Goal: Task Accomplishment & Management: Manage account settings

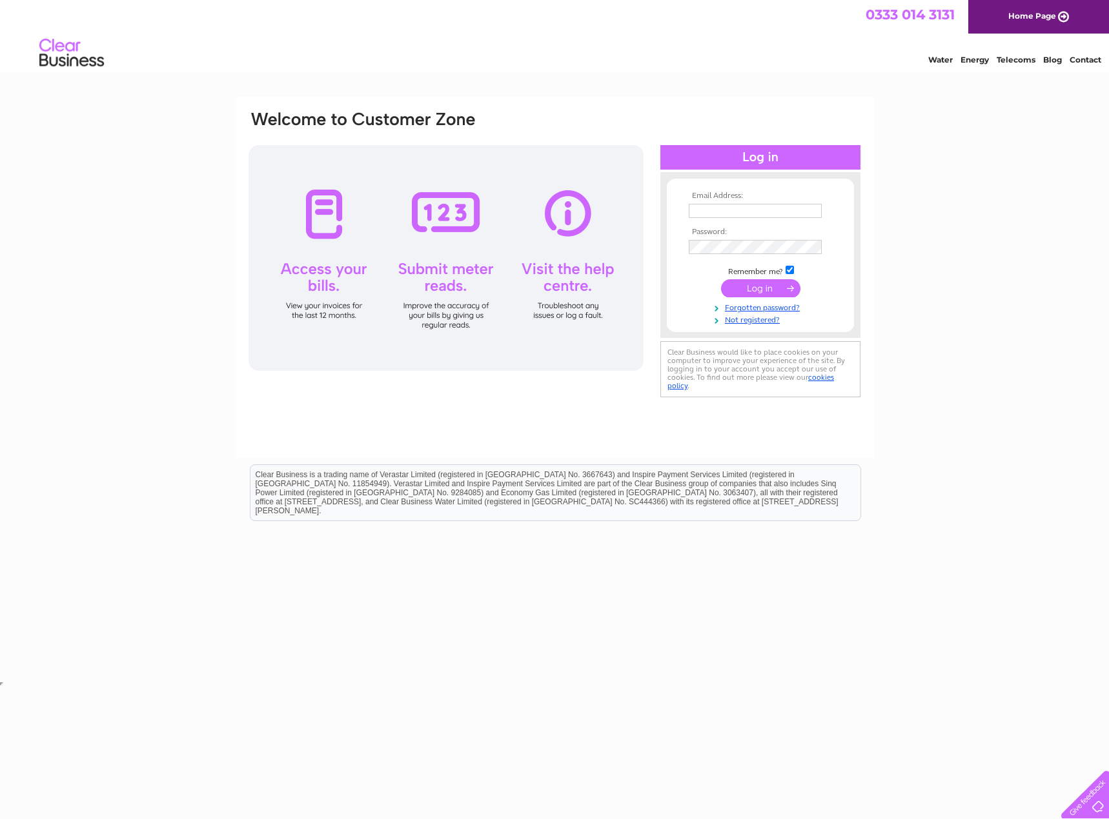
type input "[EMAIL_ADDRESS][DOMAIN_NAME]"
click at [764, 288] on input "submit" at bounding box center [760, 288] width 79 height 18
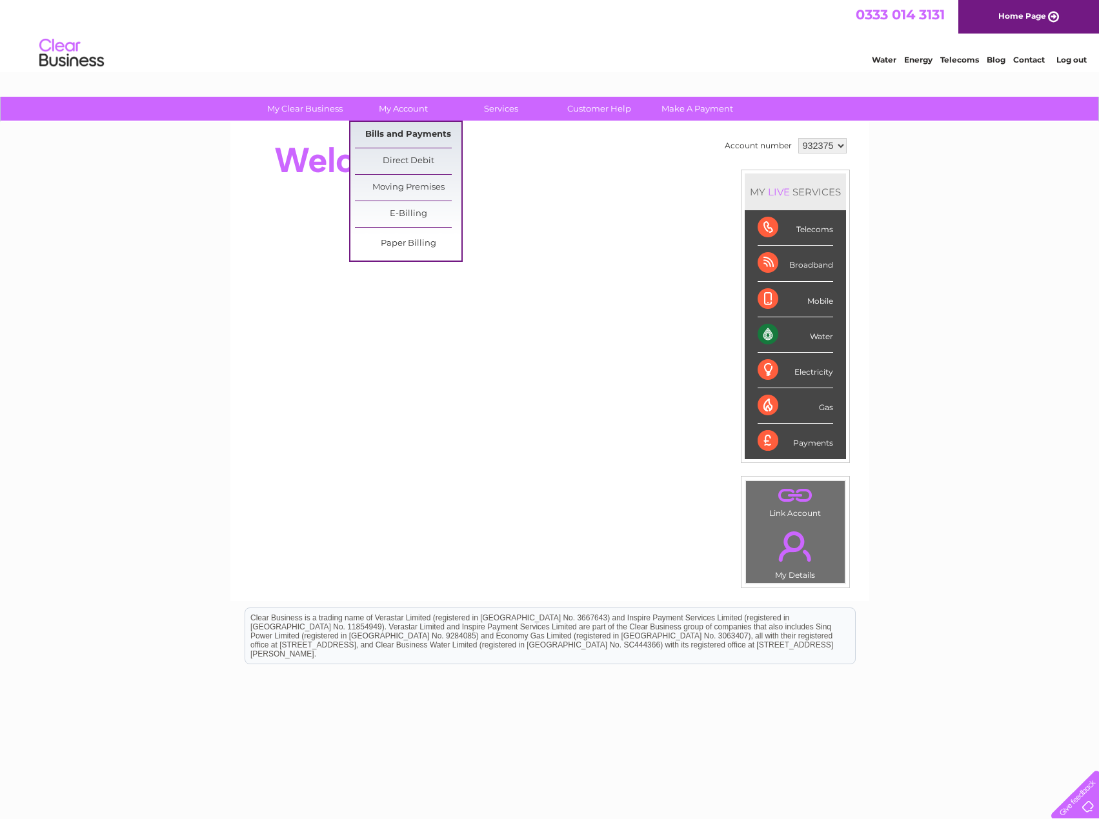
click at [394, 131] on link "Bills and Payments" at bounding box center [408, 135] width 106 height 26
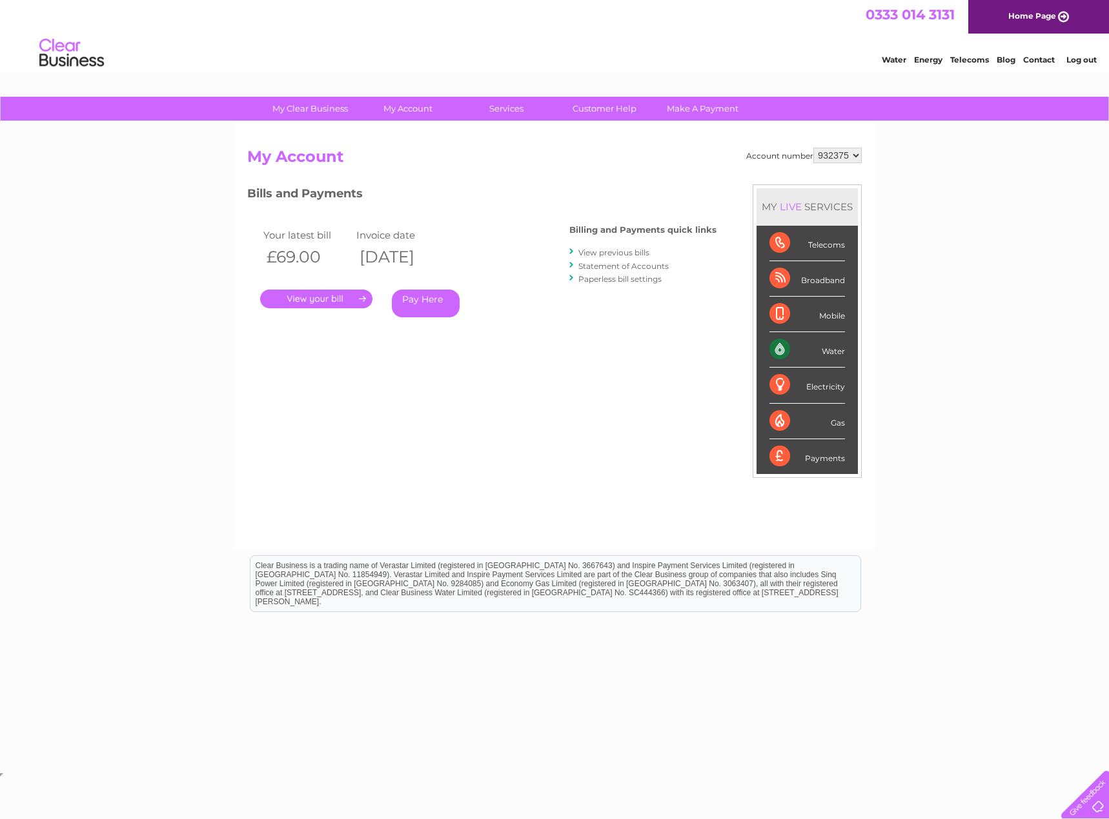
click at [339, 303] on link "." at bounding box center [316, 299] width 112 height 19
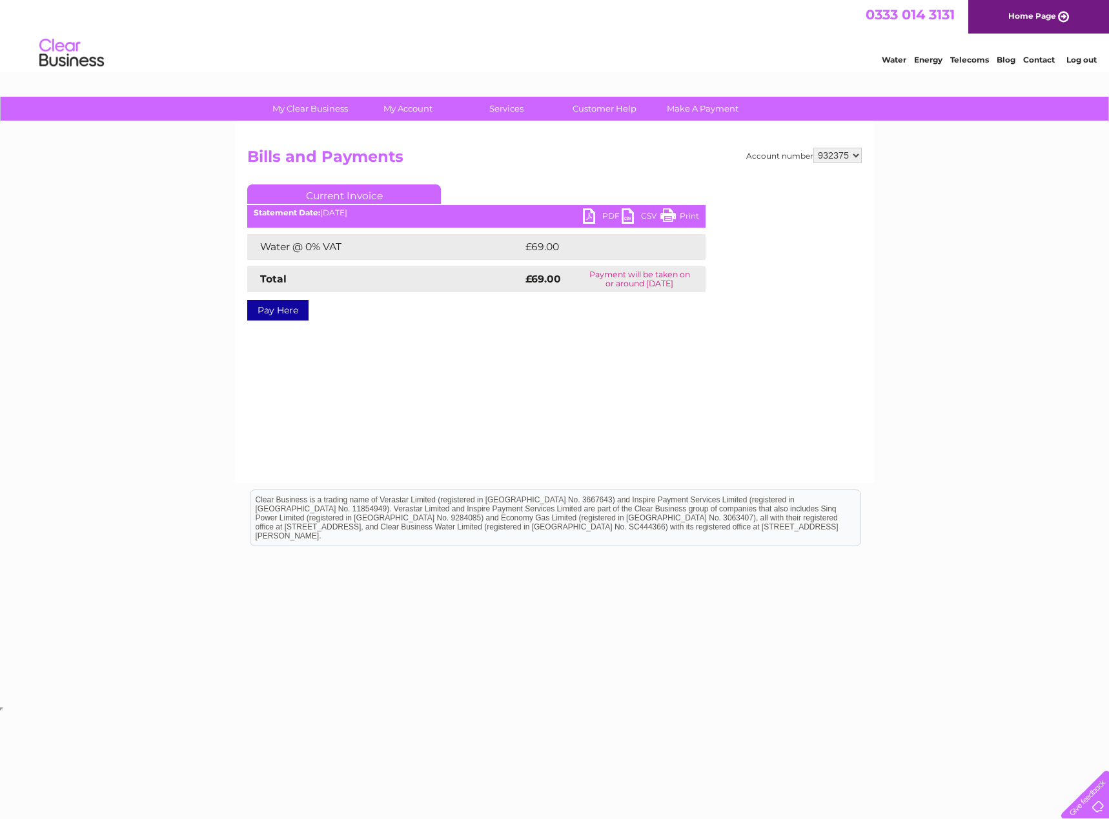
click at [595, 217] on link "PDF" at bounding box center [602, 217] width 39 height 19
